Goal: Communication & Community: Answer question/provide support

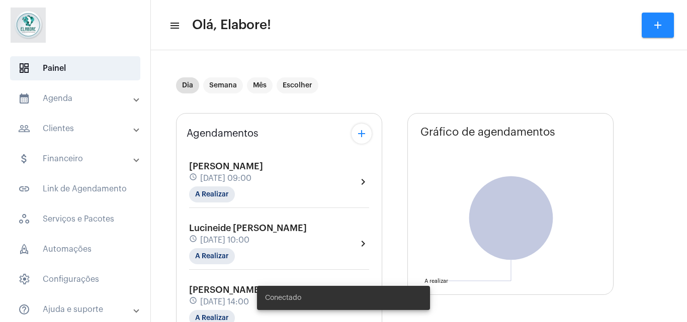
click at [213, 289] on span "[PERSON_NAME]" at bounding box center [226, 290] width 74 height 9
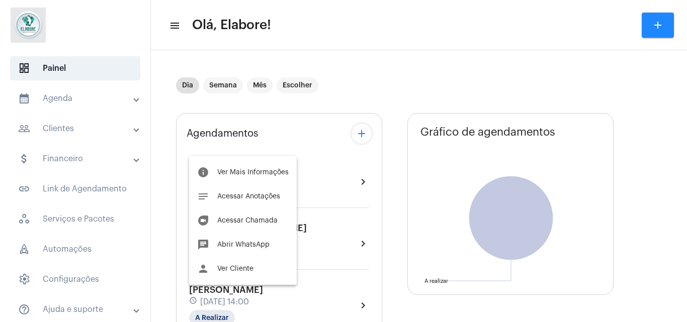
click at [388, 58] on div at bounding box center [343, 161] width 687 height 322
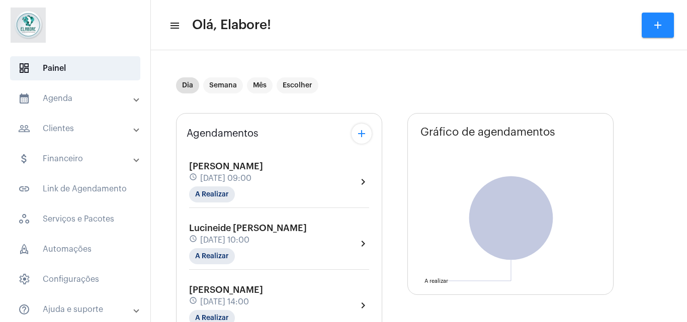
click at [224, 301] on span "[DATE] 14:00" at bounding box center [224, 302] width 49 height 9
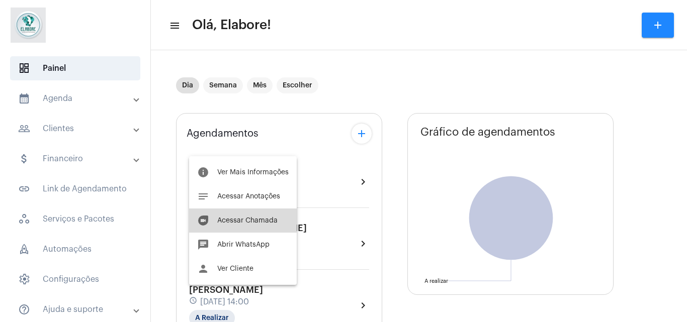
click at [251, 226] on button "duo [PERSON_NAME]" at bounding box center [243, 221] width 108 height 24
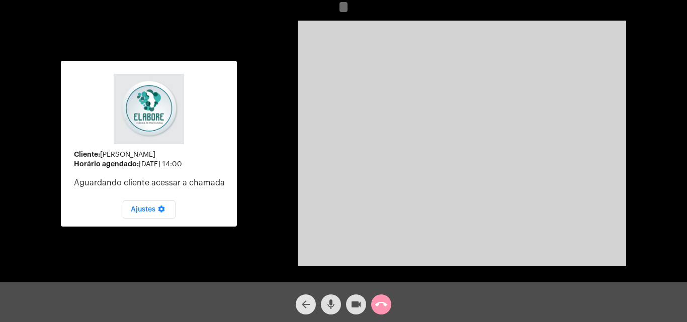
click at [311, 303] on mat-icon "arrow_back" at bounding box center [306, 305] width 12 height 12
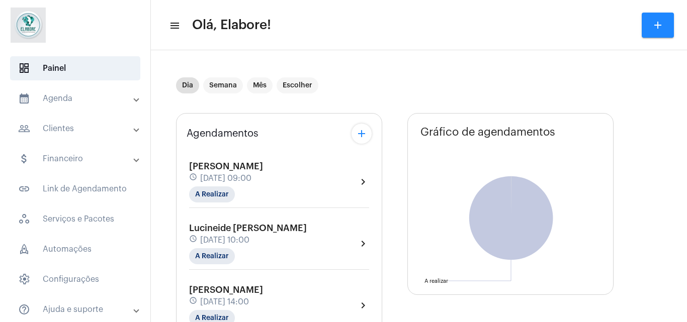
type input "[URL][DOMAIN_NAME]"
drag, startPoint x: 141, startPoint y: 306, endPoint x: 185, endPoint y: 256, distance: 66.3
click at [185, 256] on mat-sidenav-container "dashboard Painel calendar_month_outlined Agenda calendar_month_outlined Calendá…" at bounding box center [343, 161] width 687 height 322
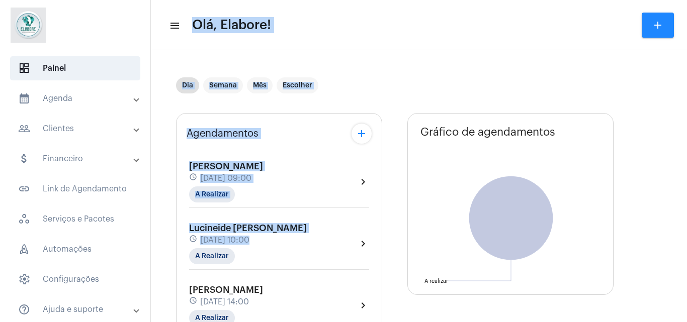
click at [365, 66] on div "Dia Semana Mês Escolher" at bounding box center [393, 85] width 435 height 50
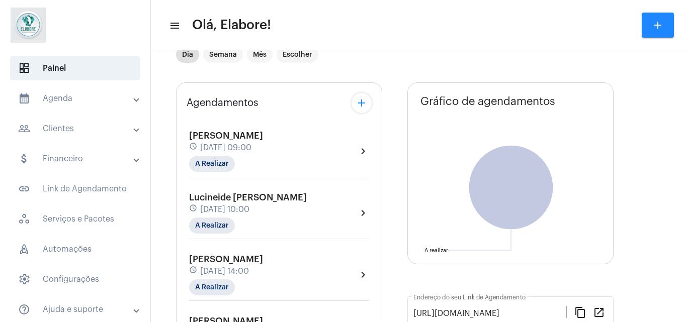
scroll to position [3, 0]
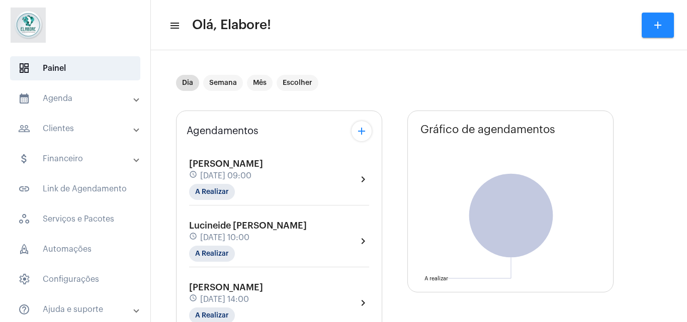
click at [246, 228] on span "Lucineide [PERSON_NAME]" at bounding box center [248, 225] width 118 height 9
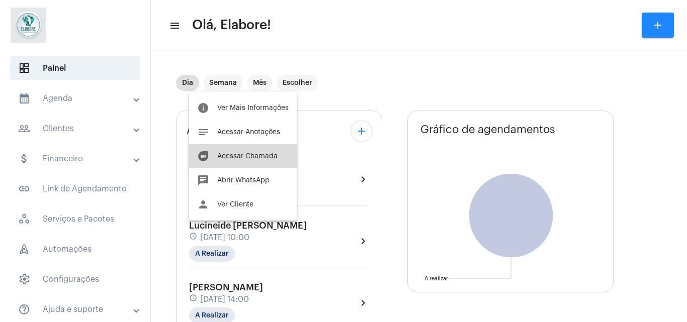
click at [268, 164] on button "duo [PERSON_NAME]" at bounding box center [243, 156] width 108 height 24
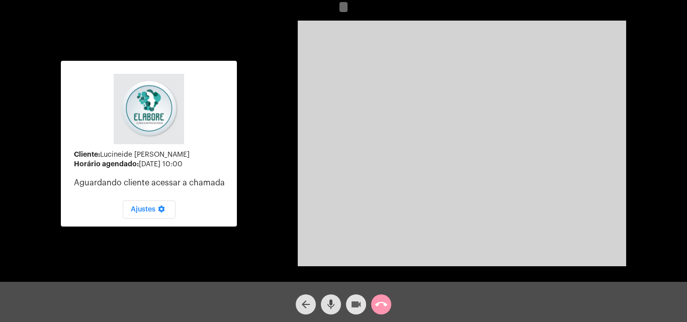
click at [353, 298] on span "videocam" at bounding box center [356, 305] width 12 height 20
click at [336, 300] on mat-icon "mic" at bounding box center [331, 305] width 12 height 12
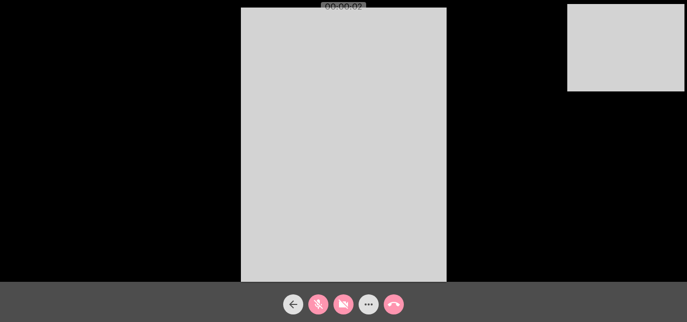
click at [286, 263] on video at bounding box center [344, 145] width 206 height 275
click at [332, 298] on simple-snack-bar "Chamada Iniciada" at bounding box center [343, 298] width 157 height 10
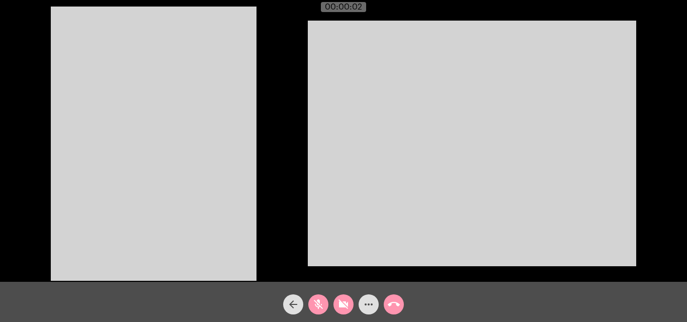
click at [339, 303] on mat-icon "videocam_off" at bounding box center [343, 305] width 12 height 12
click at [323, 305] on mat-icon "mic_off" at bounding box center [318, 305] width 12 height 12
